Goal: Information Seeking & Learning: Learn about a topic

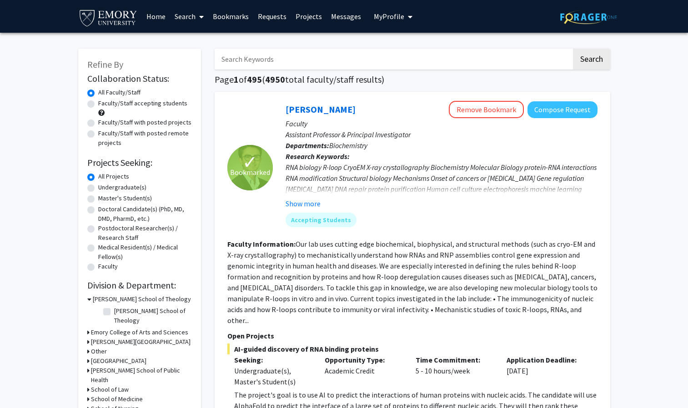
click at [194, 20] on link "Search" at bounding box center [189, 16] width 38 height 32
click at [202, 39] on span "Faculty/Staff" at bounding box center [203, 42] width 67 height 18
click at [431, 64] on input "Search Keywords" at bounding box center [393, 59] width 357 height 21
click at [162, 100] on label "Faculty/Staff accepting students" at bounding box center [142, 104] width 89 height 10
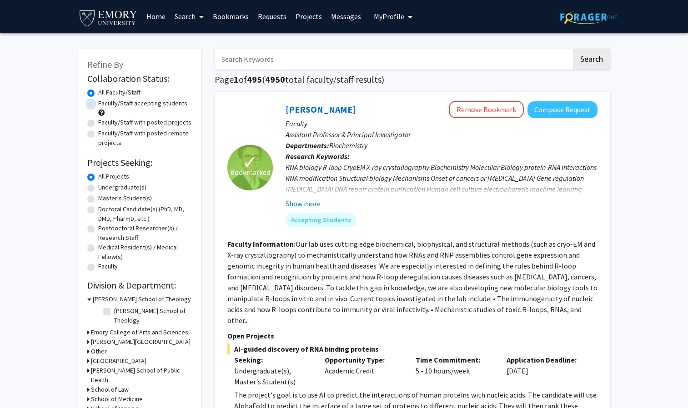
click at [104, 100] on input "Faculty/Staff accepting students" at bounding box center [101, 102] width 6 height 6
radio input "true"
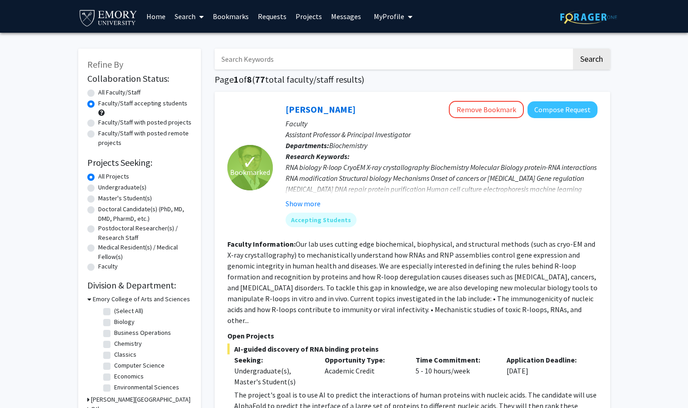
click at [139, 90] on label "All Faculty/Staff" at bounding box center [119, 93] width 42 height 10
click at [104, 90] on input "All Faculty/Staff" at bounding box center [101, 91] width 6 height 6
radio input "true"
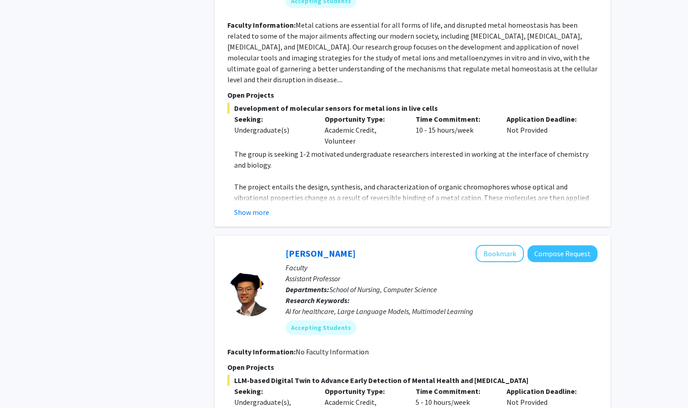
scroll to position [1143, 0]
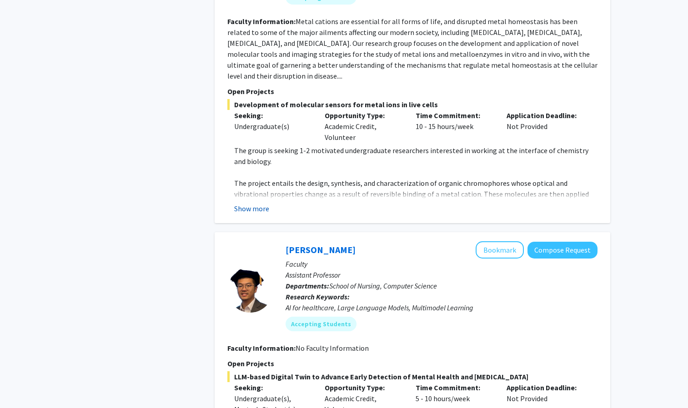
click at [261, 203] on button "Show more" at bounding box center [251, 208] width 35 height 11
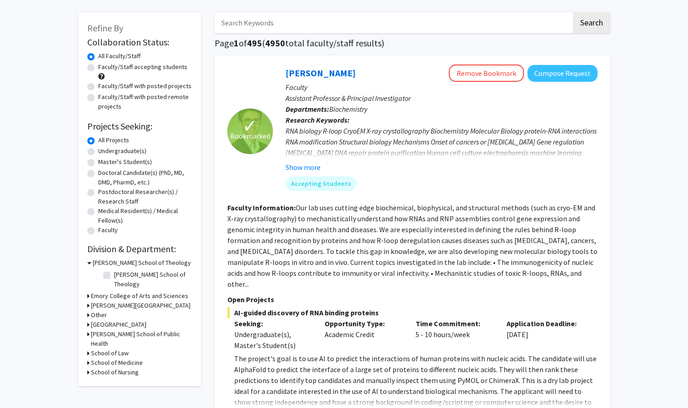
scroll to position [0, 0]
